Goal: Task Accomplishment & Management: Manage account settings

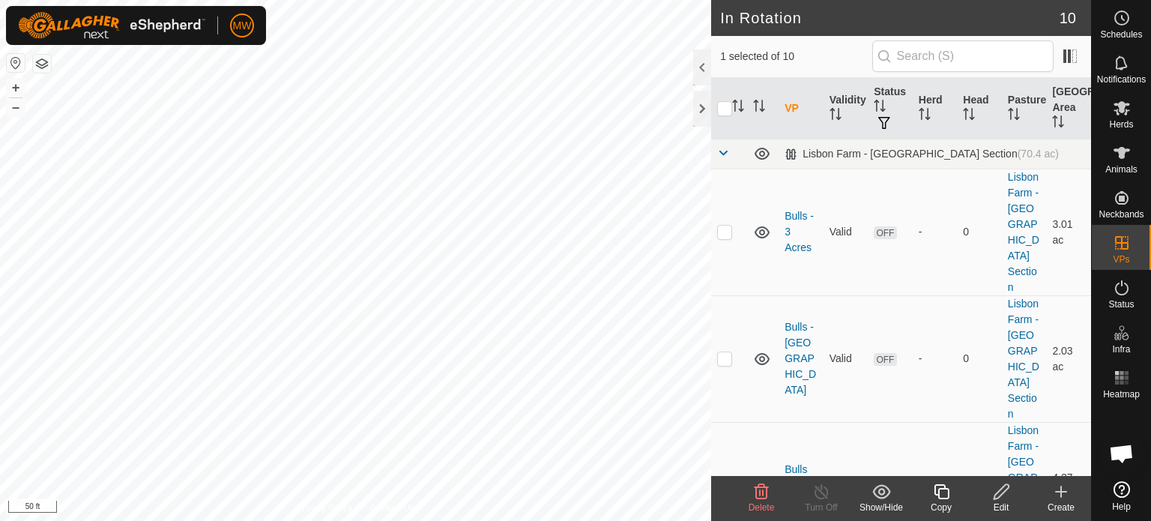
checkbox input "true"
checkbox input "false"
checkbox input "true"
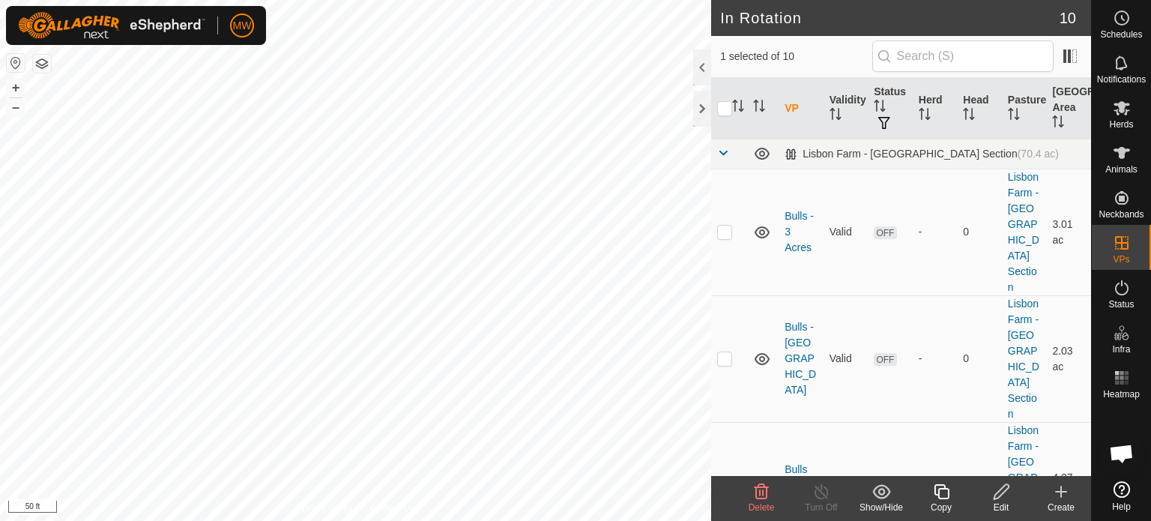
checkbox input "true"
checkbox input "false"
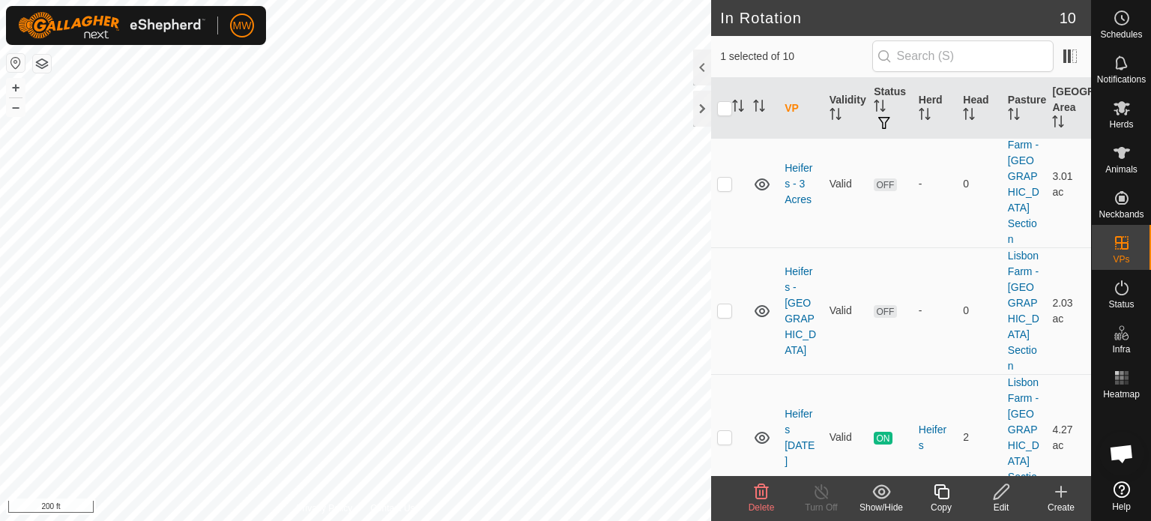
scroll to position [642, 0]
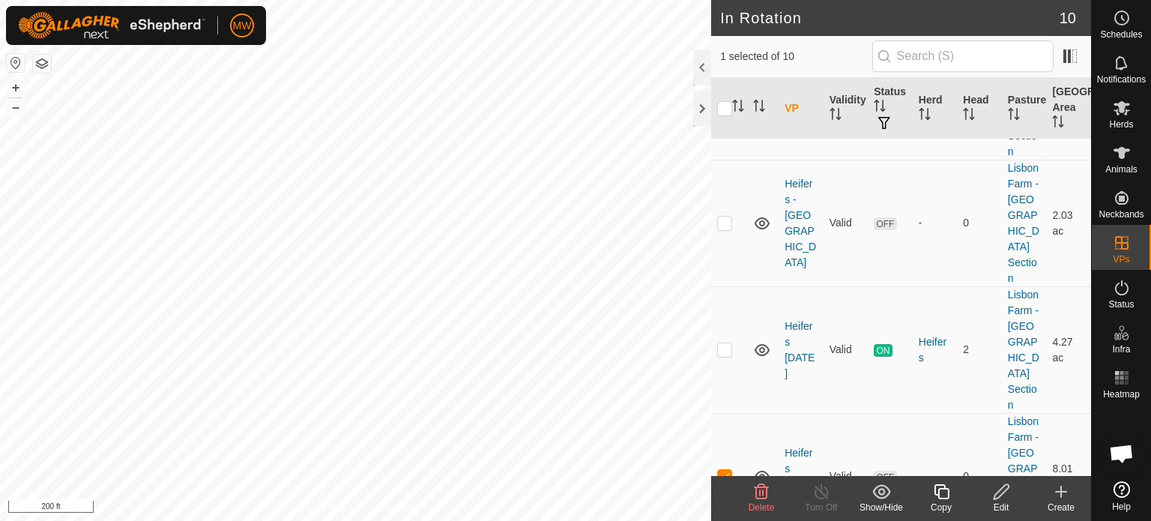
click at [1001, 494] on icon at bounding box center [1001, 491] width 15 height 15
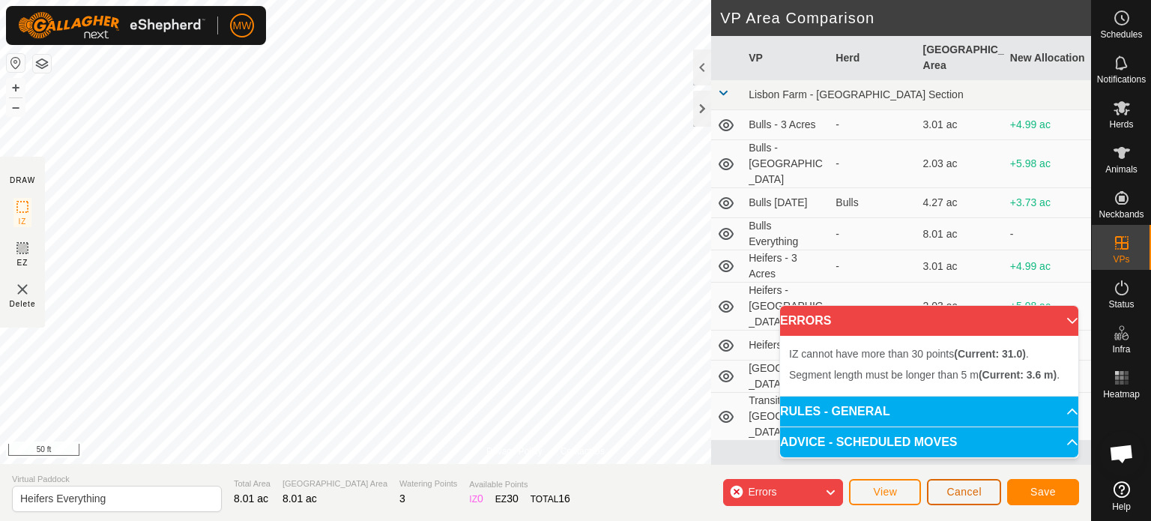
click at [991, 494] on button "Cancel" at bounding box center [964, 492] width 74 height 26
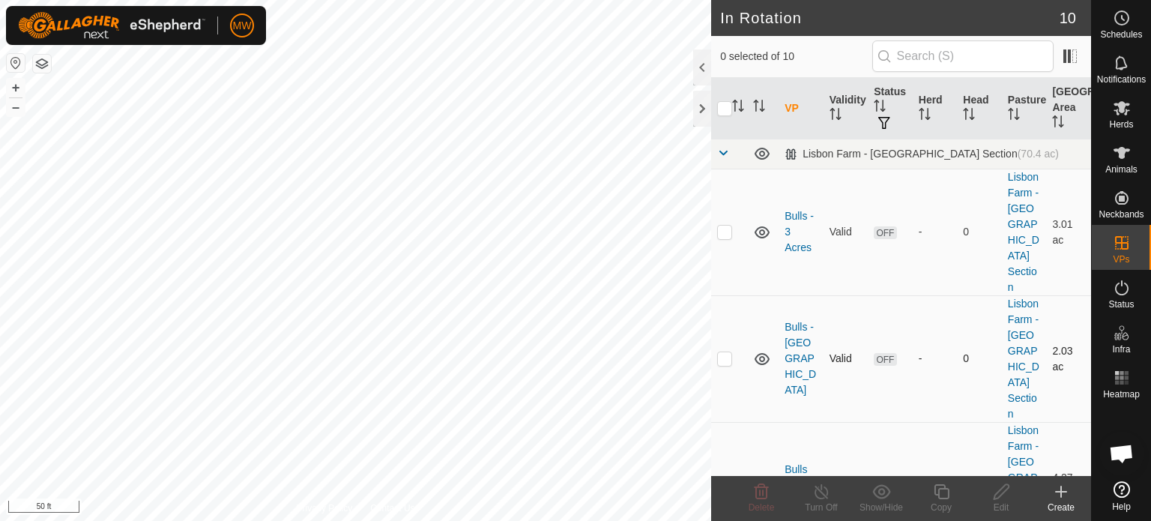
click at [724, 352] on p-checkbox at bounding box center [724, 358] width 15 height 12
checkbox input "true"
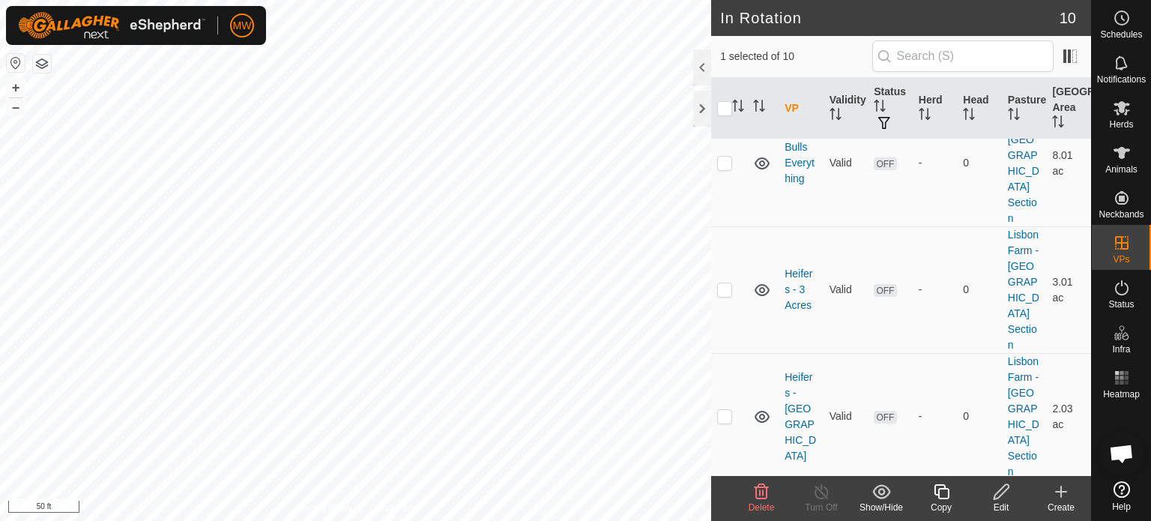
scroll to position [450, 0]
click at [728, 409] on p-checkbox at bounding box center [724, 415] width 15 height 12
checkbox input "true"
click at [756, 501] on div "Delete" at bounding box center [761, 507] width 60 height 13
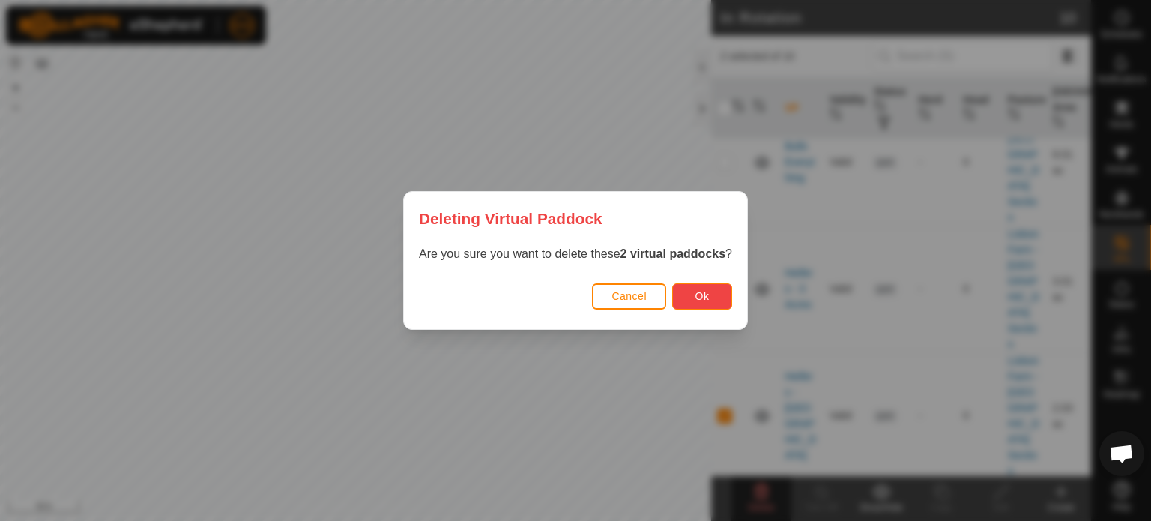
click at [719, 301] on button "Ok" at bounding box center [702, 296] width 60 height 26
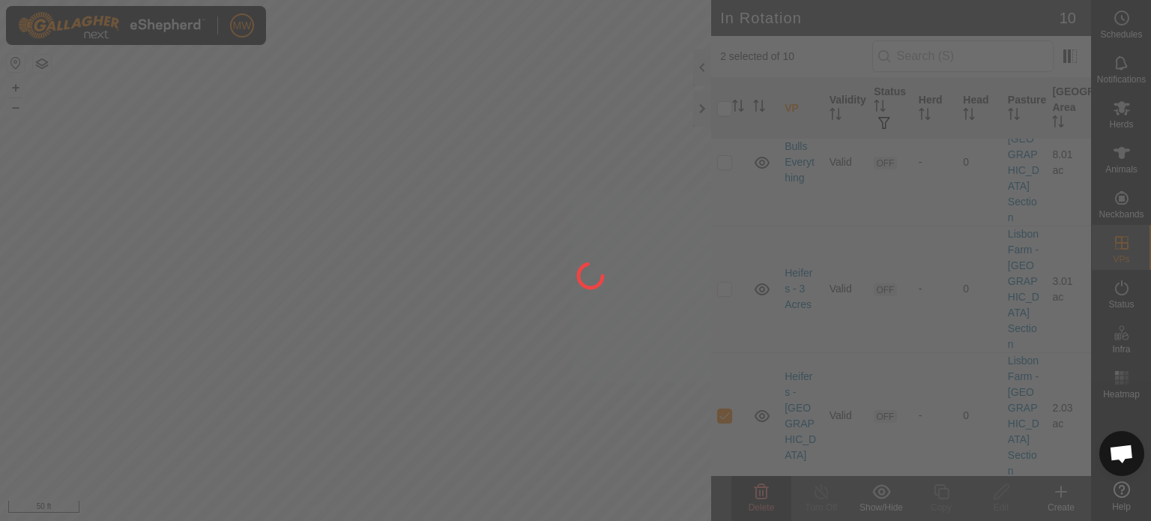
checkbox input "false"
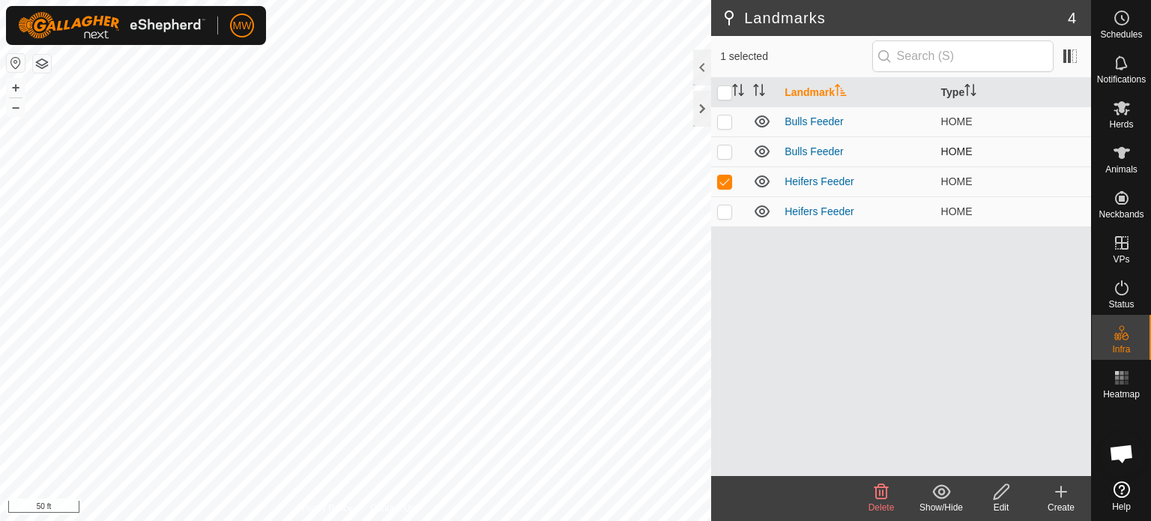
click at [725, 151] on p-checkbox at bounding box center [724, 151] width 15 height 12
checkbox input "false"
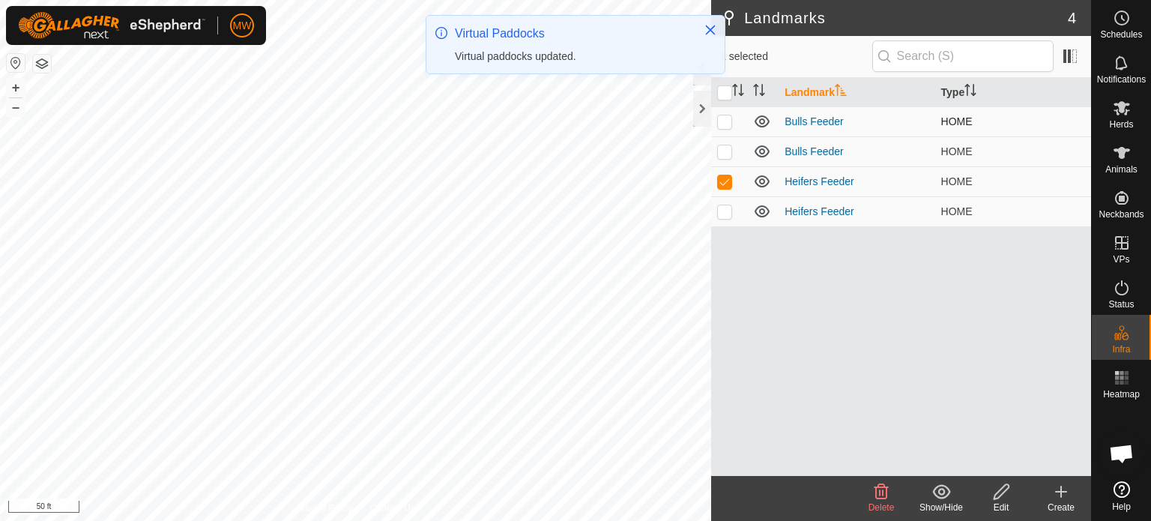
click at [722, 118] on p-checkbox at bounding box center [724, 121] width 15 height 12
click at [893, 493] on delete-svg-icon at bounding box center [881, 492] width 60 height 18
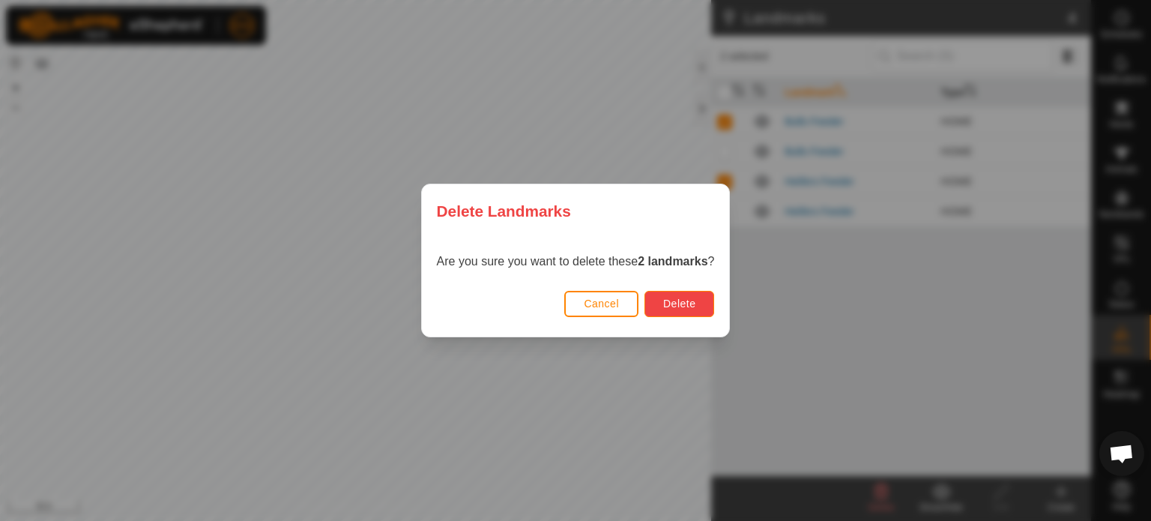
click at [692, 298] on span "Delete" at bounding box center [679, 304] width 32 height 12
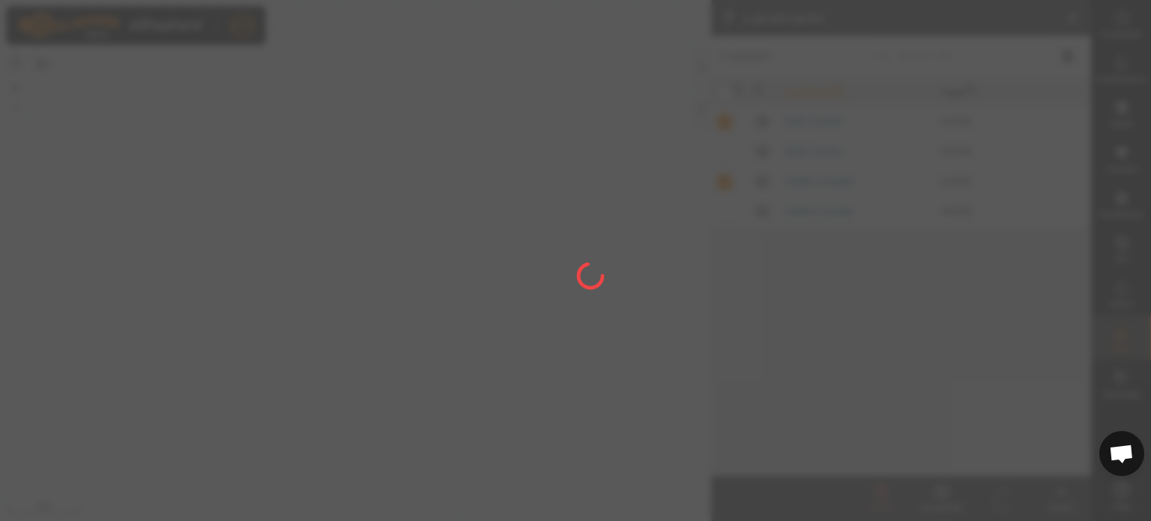
checkbox input "false"
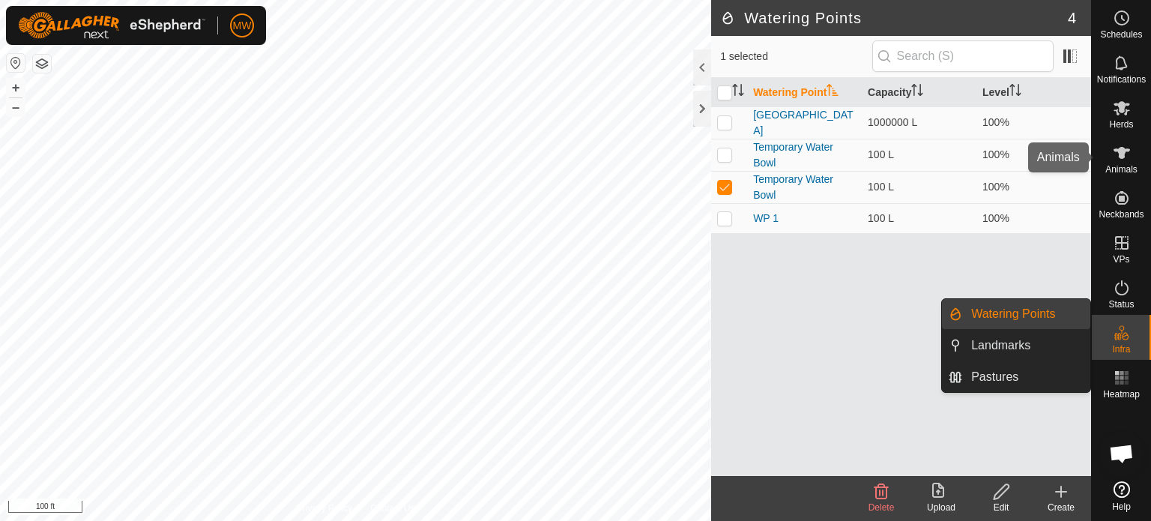
click at [1108, 144] on es-animals-svg-icon at bounding box center [1121, 153] width 27 height 24
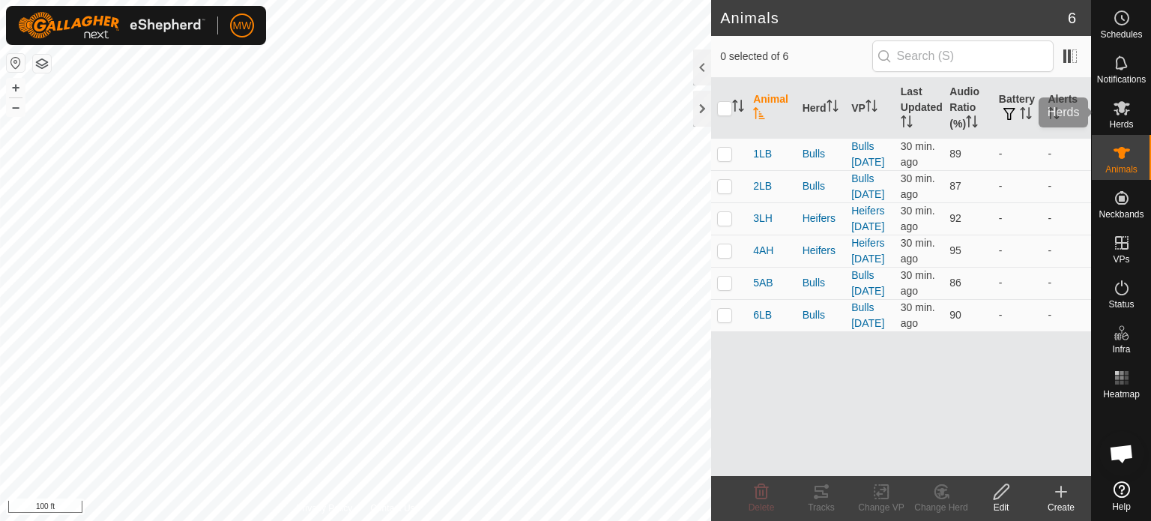
click at [1121, 123] on span "Herds" at bounding box center [1121, 124] width 24 height 9
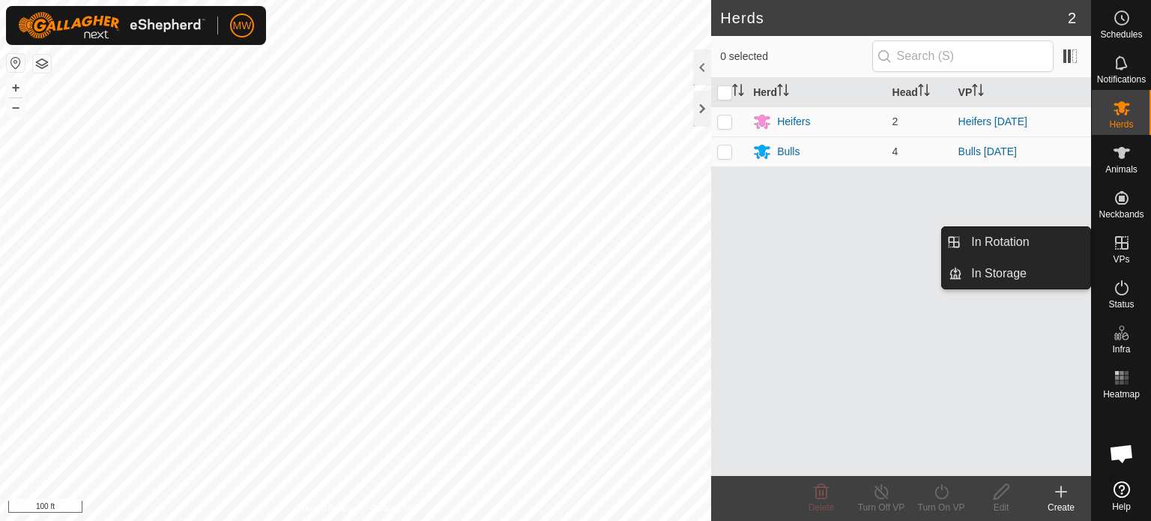
click at [947, 240] on li "In Rotation" at bounding box center [1016, 242] width 148 height 30
click at [1003, 236] on link "In Rotation" at bounding box center [1026, 242] width 128 height 30
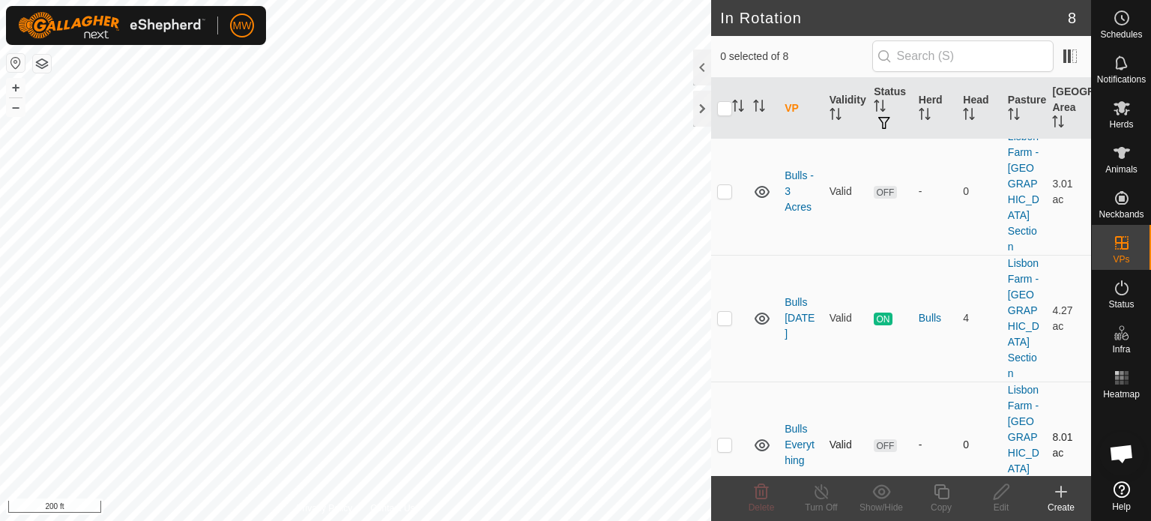
scroll to position [75, 0]
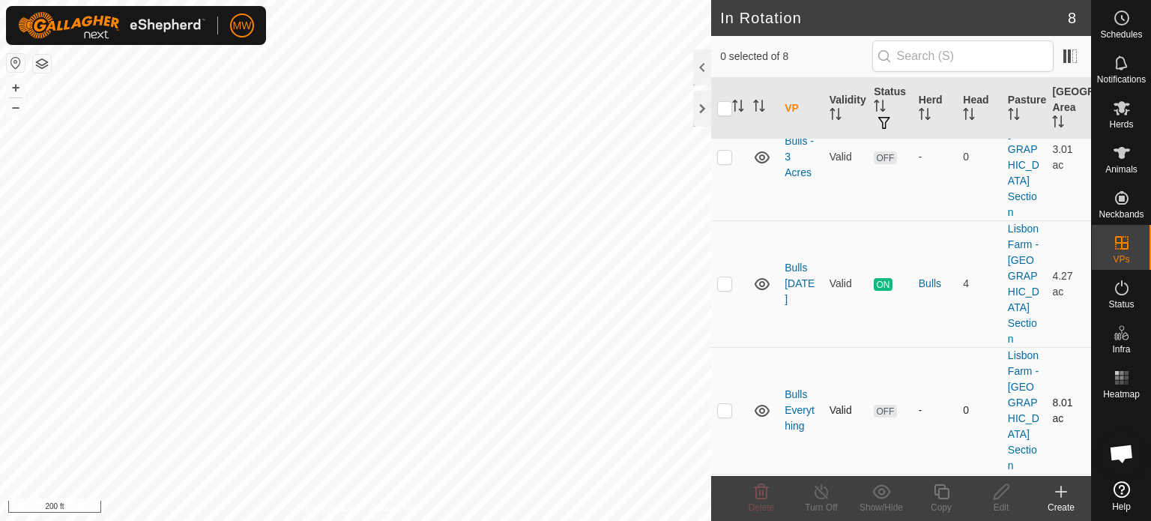
click at [725, 404] on p-checkbox at bounding box center [724, 410] width 15 height 12
checkbox input "true"
click at [1003, 497] on icon at bounding box center [1001, 492] width 19 height 18
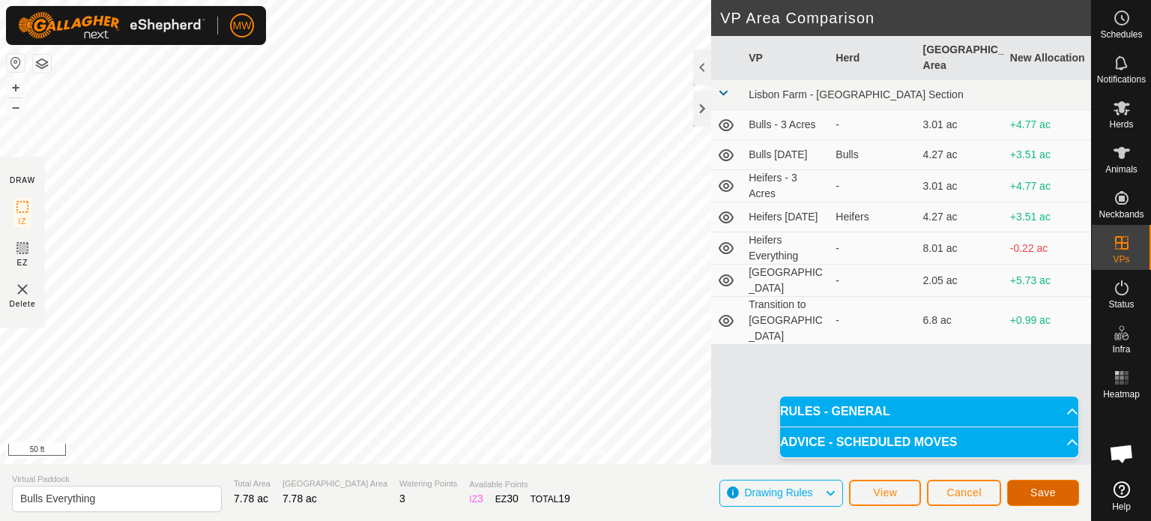
click at [1031, 489] on span "Save" at bounding box center [1042, 492] width 25 height 12
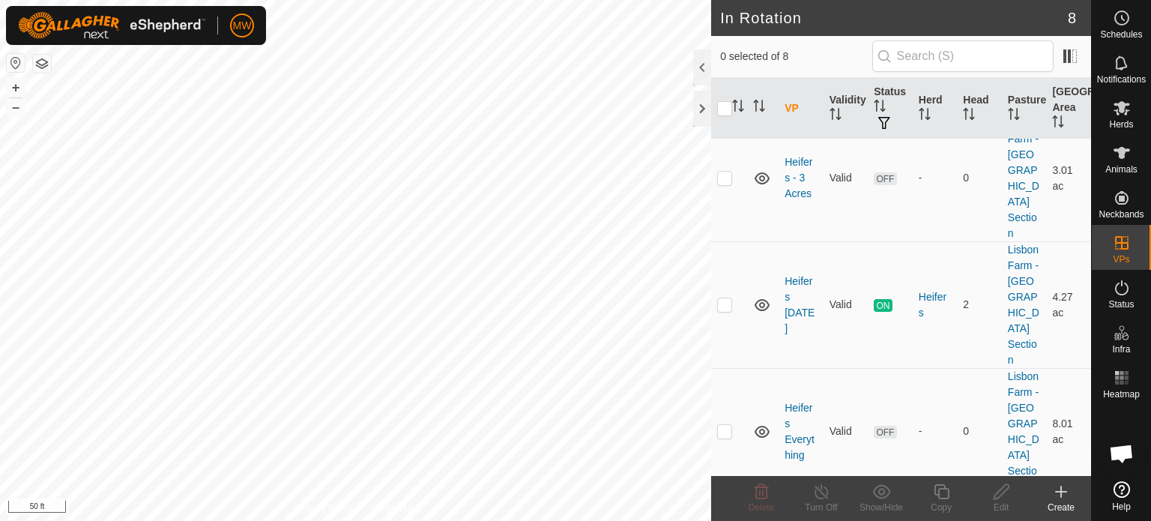
scroll to position [450, 0]
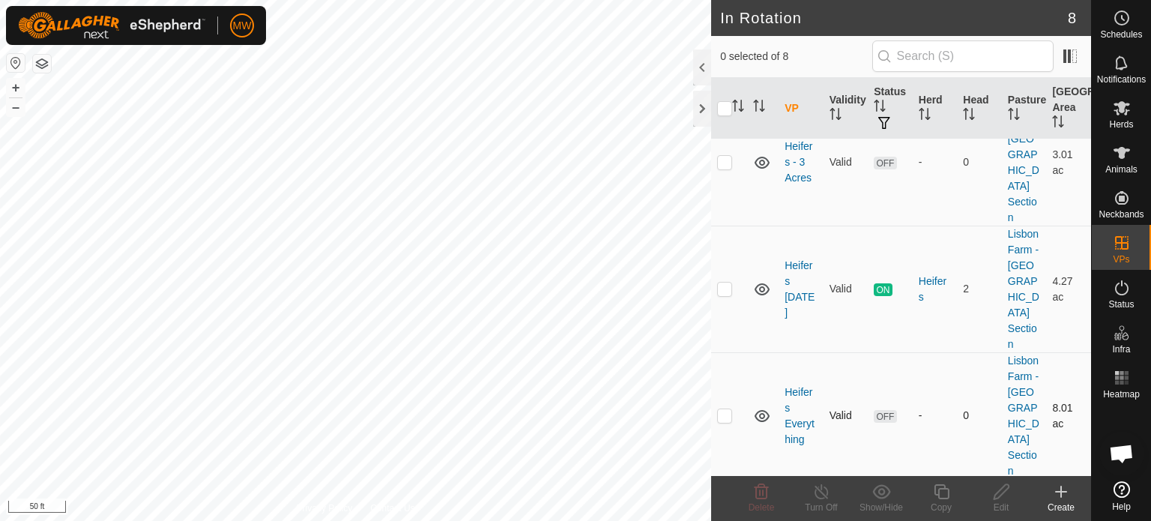
click at [722, 409] on p-checkbox at bounding box center [724, 415] width 15 height 12
checkbox input "true"
click at [1009, 501] on div "Edit" at bounding box center [1001, 507] width 60 height 13
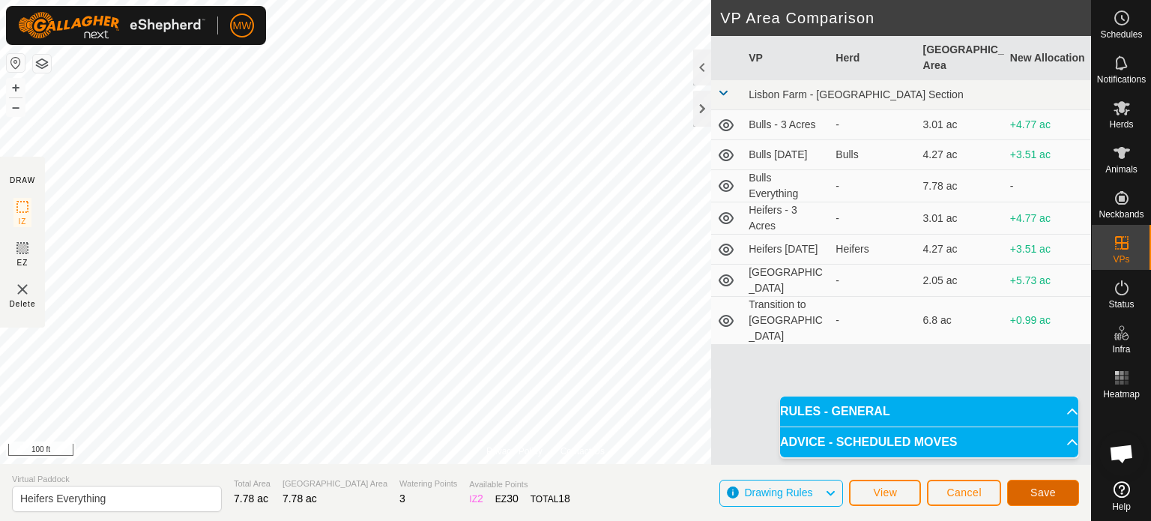
click at [1064, 488] on button "Save" at bounding box center [1043, 493] width 72 height 26
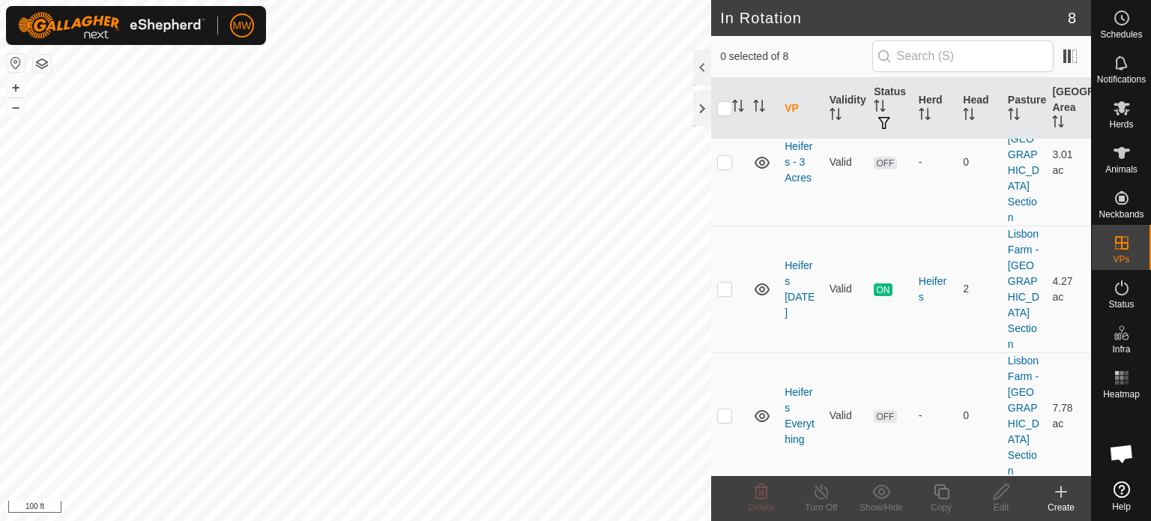
scroll to position [453, 0]
checkbox input "true"
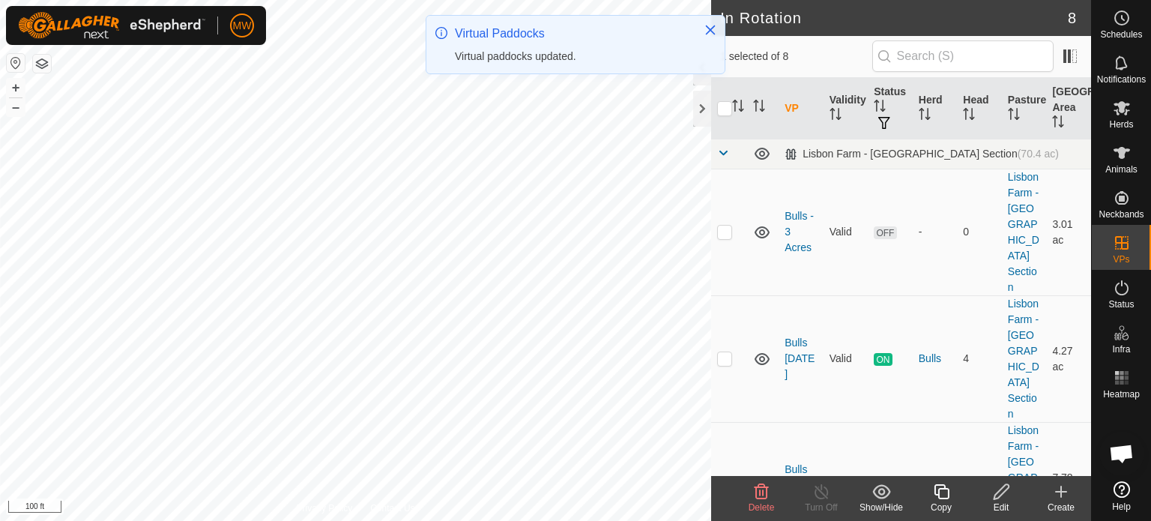
click at [755, 502] on span "Delete" at bounding box center [762, 507] width 26 height 10
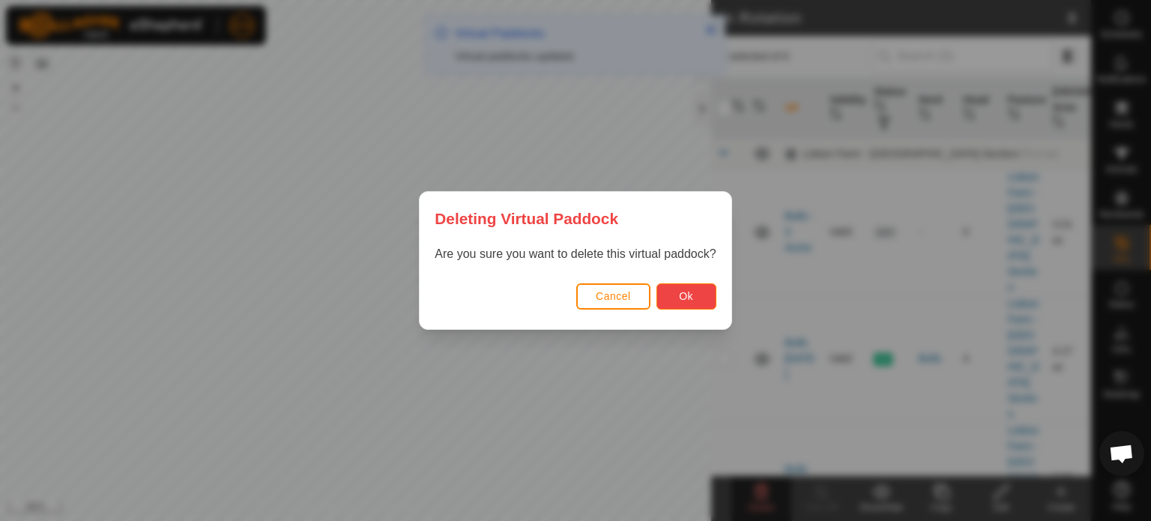
click at [675, 297] on button "Ok" at bounding box center [686, 296] width 60 height 26
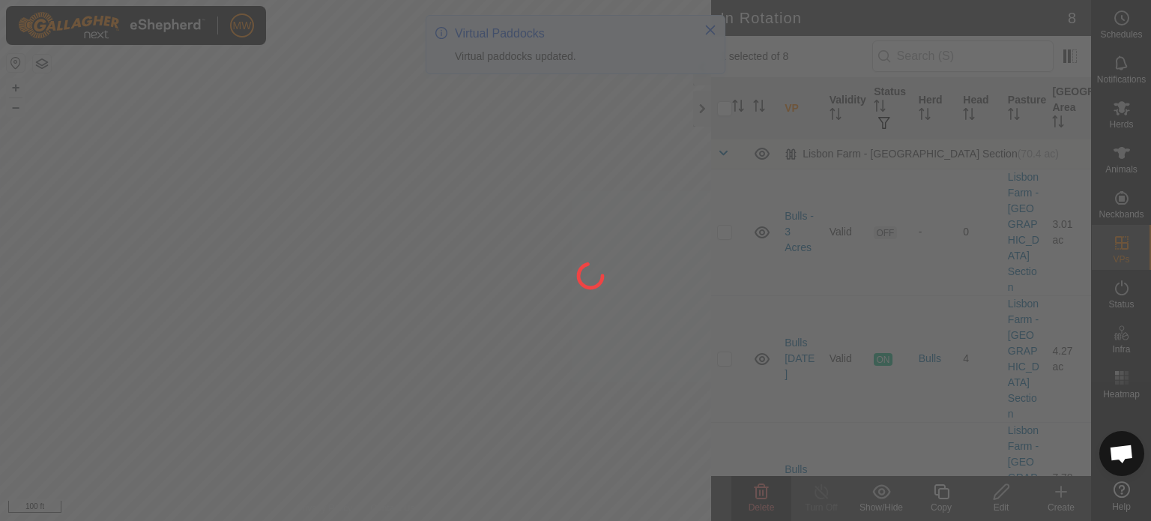
checkbox input "false"
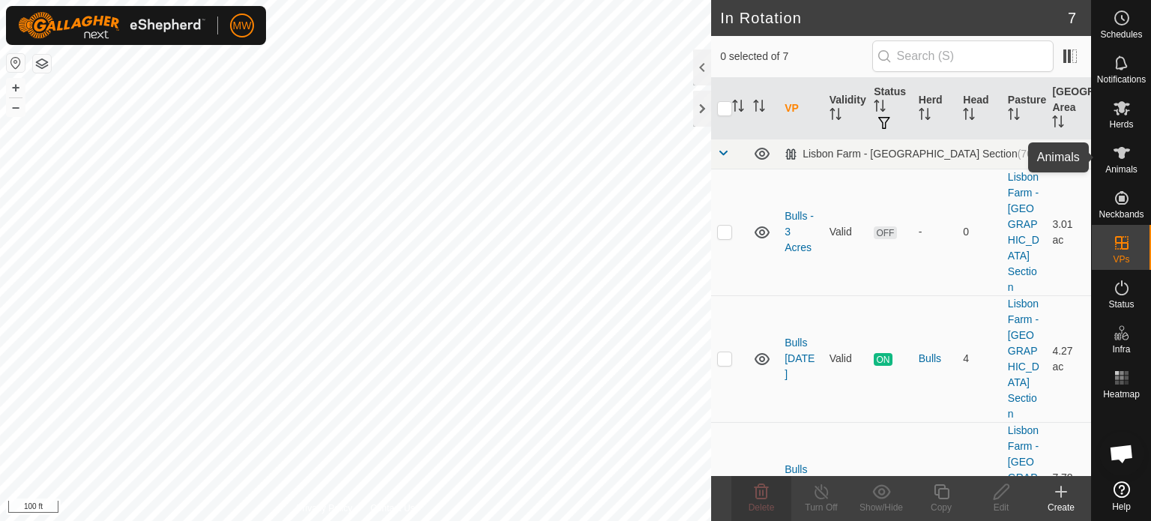
click at [1120, 146] on icon at bounding box center [1122, 153] width 18 height 18
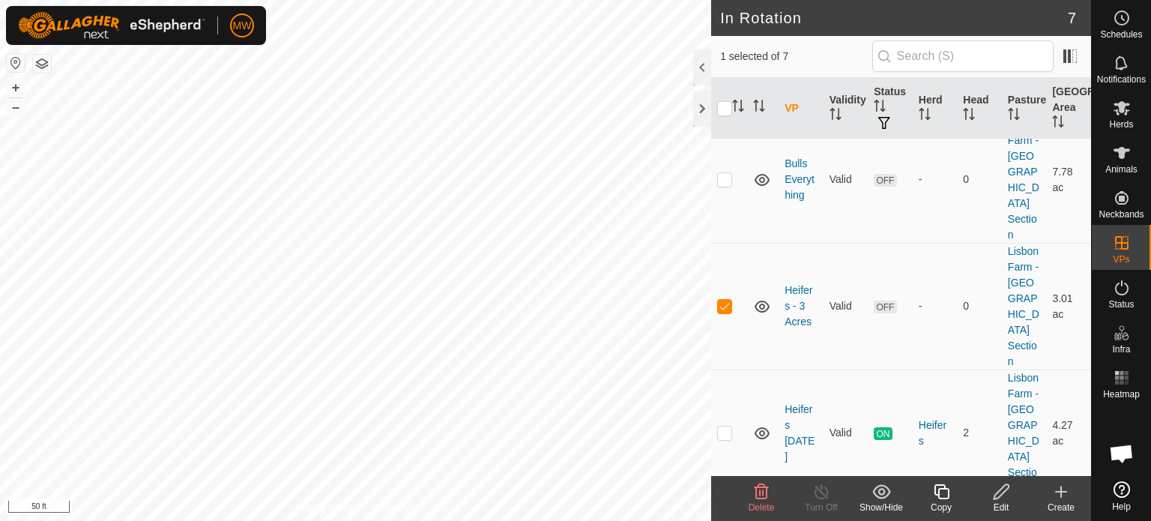
scroll to position [283, 0]
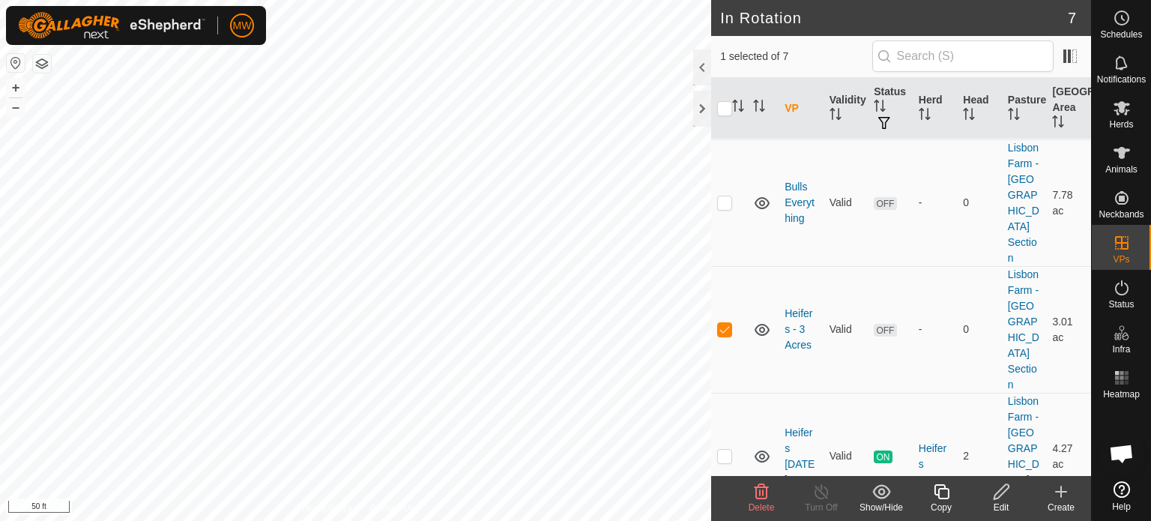
click at [998, 480] on div "Edit" at bounding box center [1001, 498] width 60 height 45
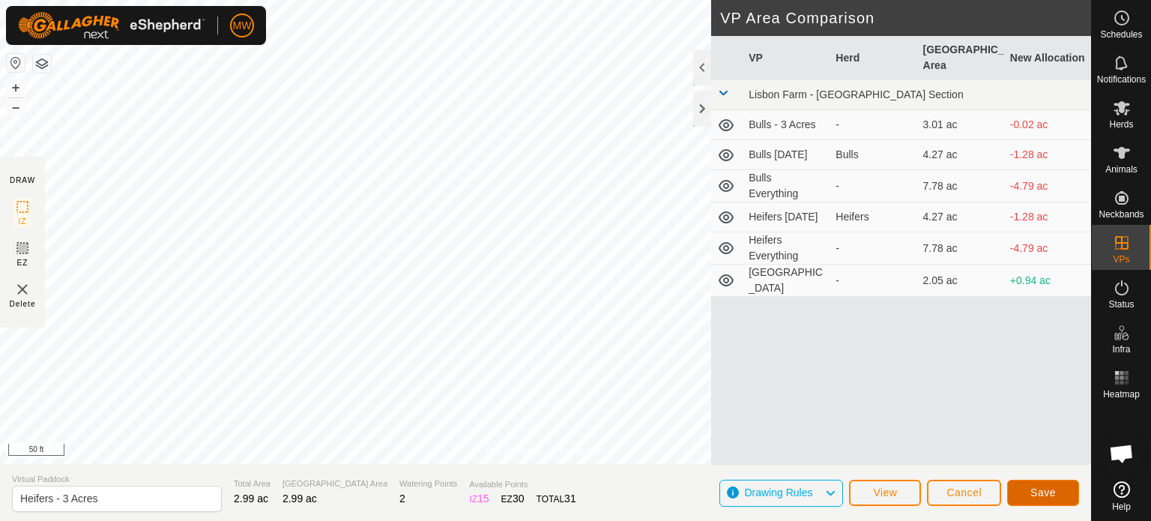
click at [1061, 497] on button "Save" at bounding box center [1043, 493] width 72 height 26
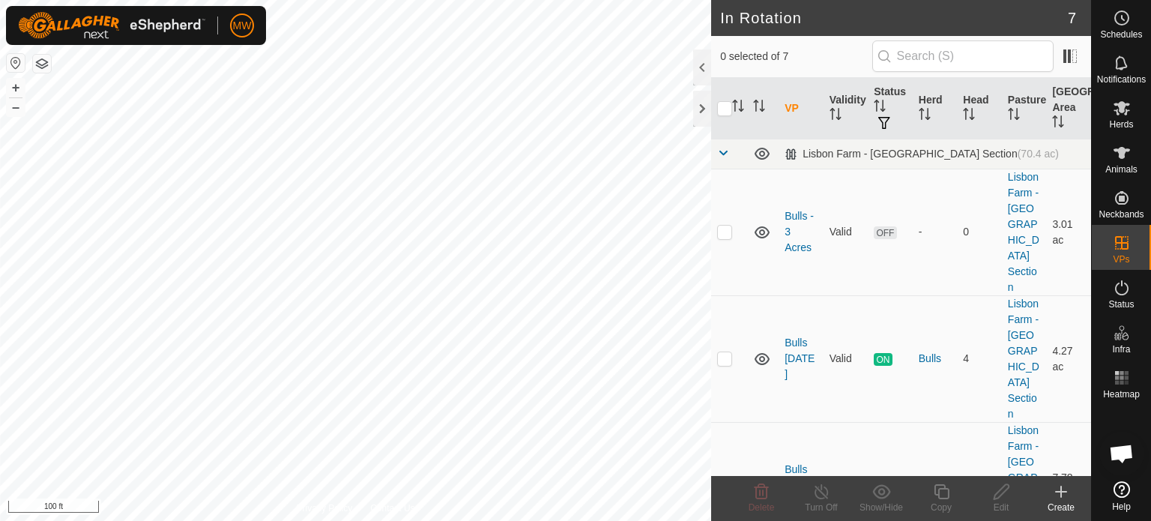
checkbox input "true"
click at [996, 492] on icon at bounding box center [1001, 491] width 15 height 15
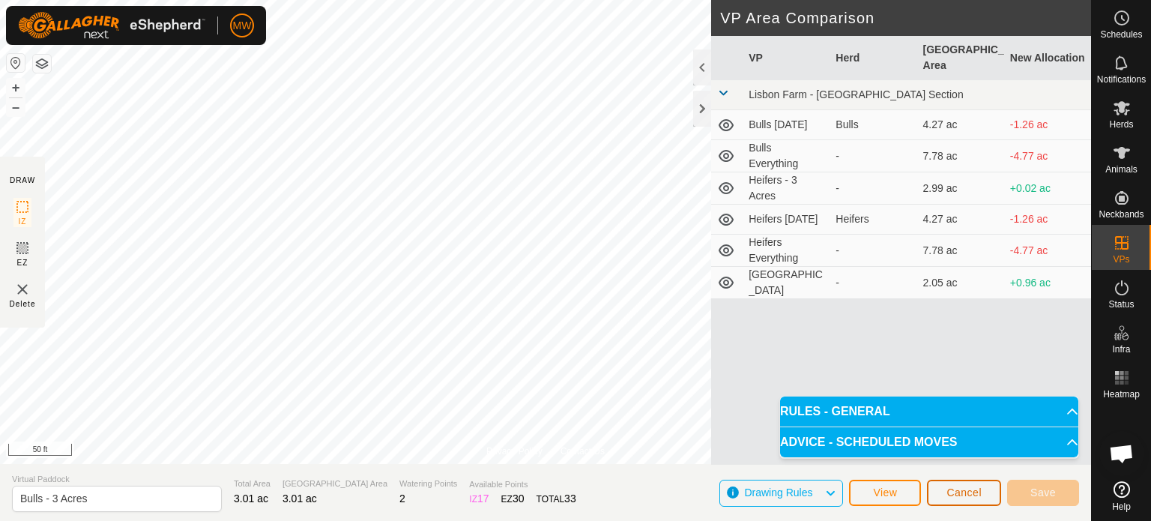
click at [944, 494] on button "Cancel" at bounding box center [964, 493] width 74 height 26
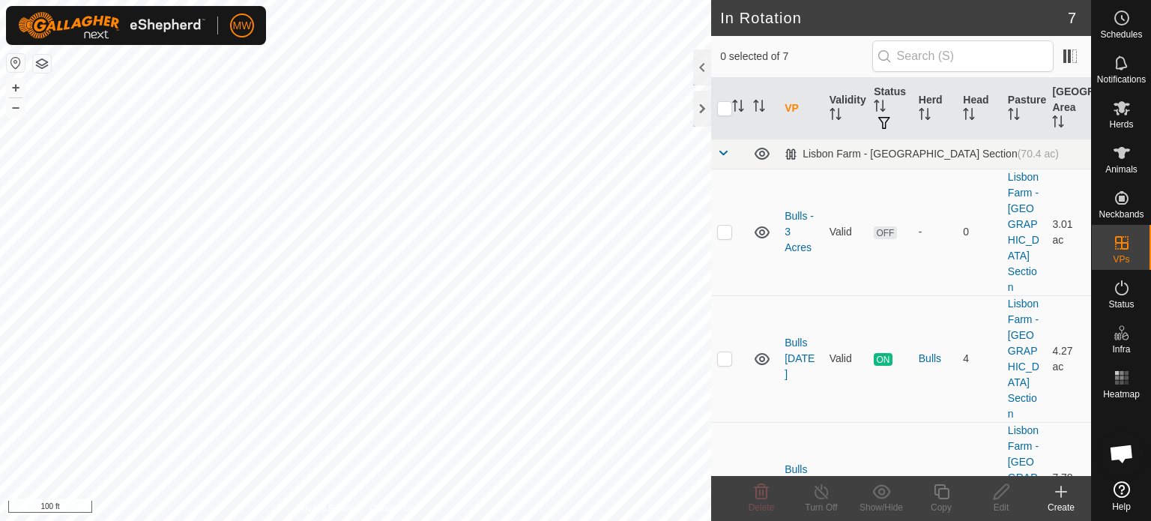
checkbox input "true"
click at [1018, 495] on edit-svg-icon at bounding box center [1001, 492] width 60 height 18
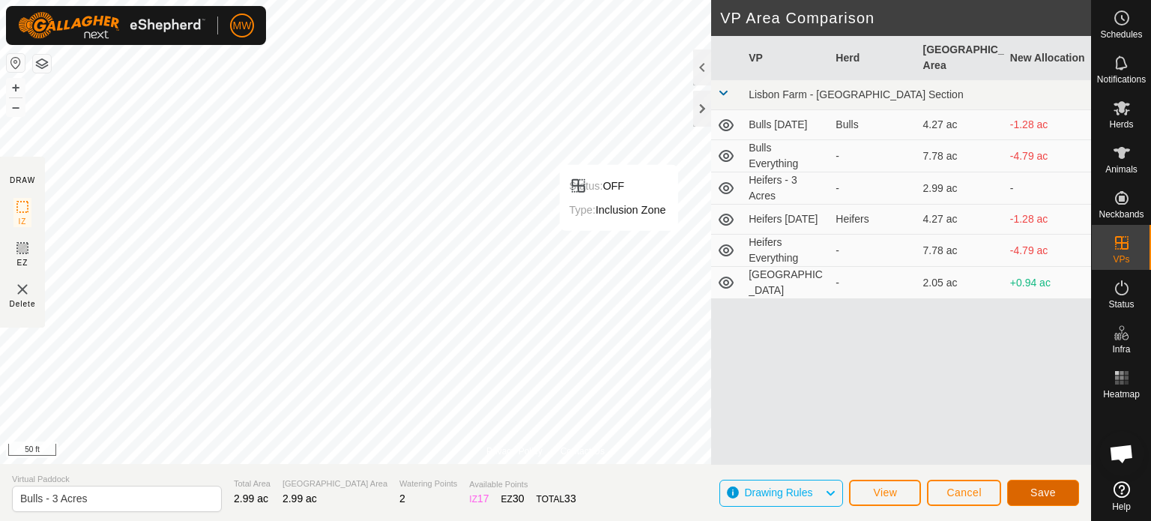
click at [1030, 501] on button "Save" at bounding box center [1043, 493] width 72 height 26
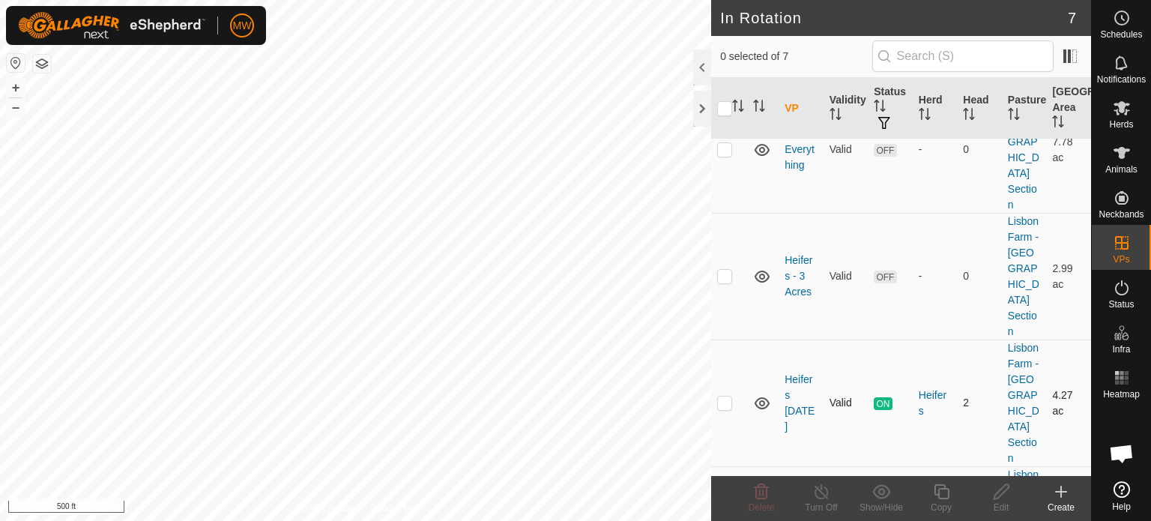
scroll to position [357, 0]
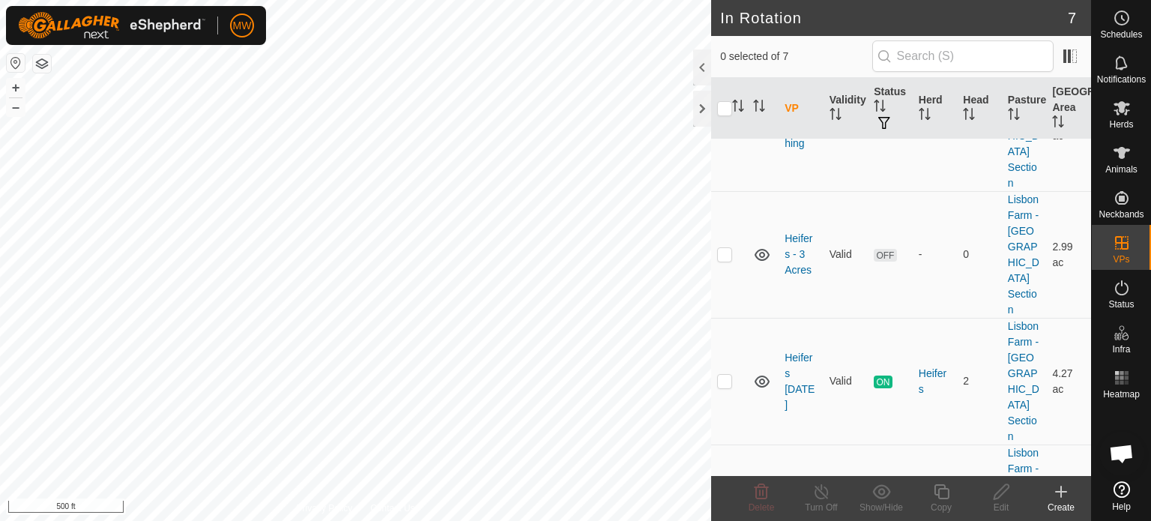
click at [719, 501] on p-checkbox at bounding box center [724, 507] width 15 height 12
checkbox input "false"
